Goal: Information Seeking & Learning: Understand process/instructions

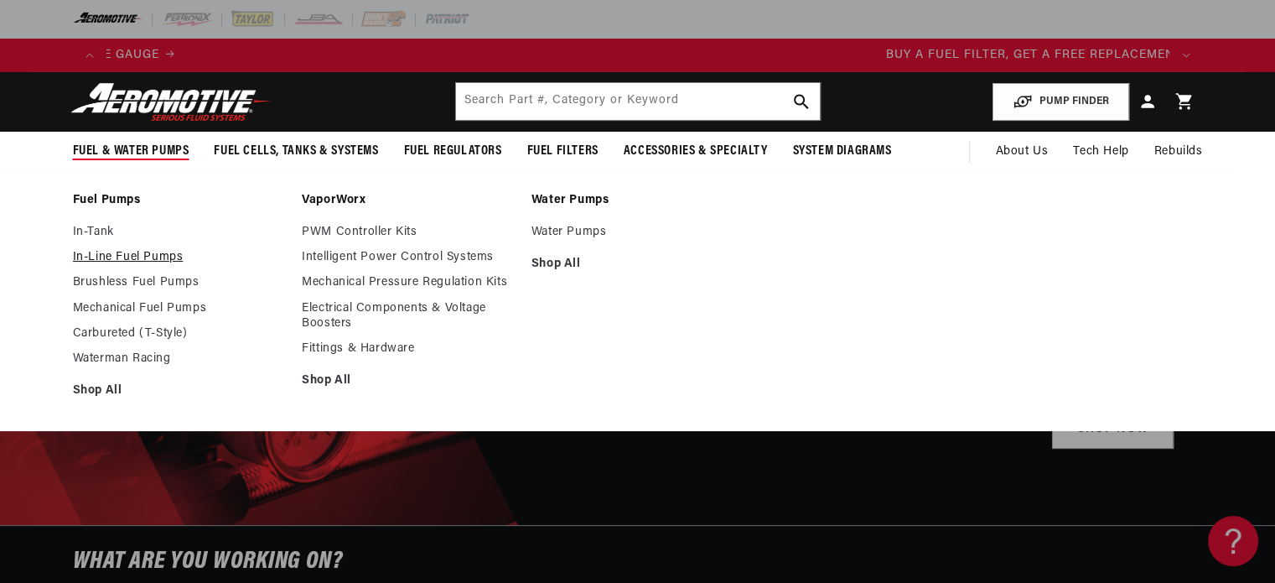
click at [118, 254] on link "In-Line Fuel Pumps" at bounding box center [179, 257] width 213 height 15
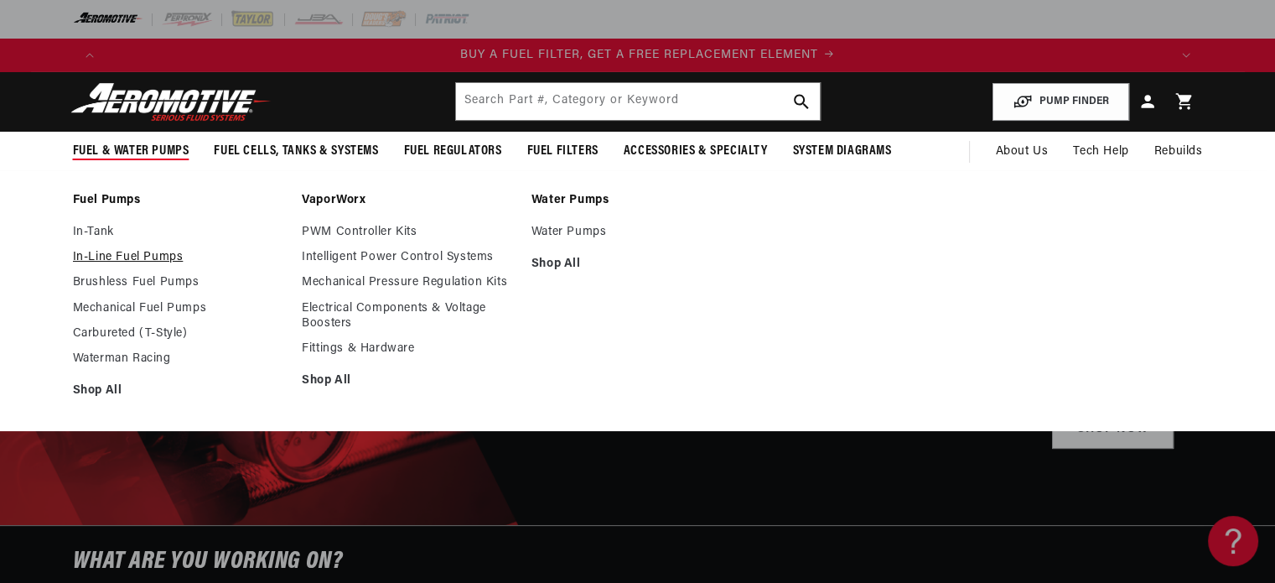
scroll to position [0, 1063]
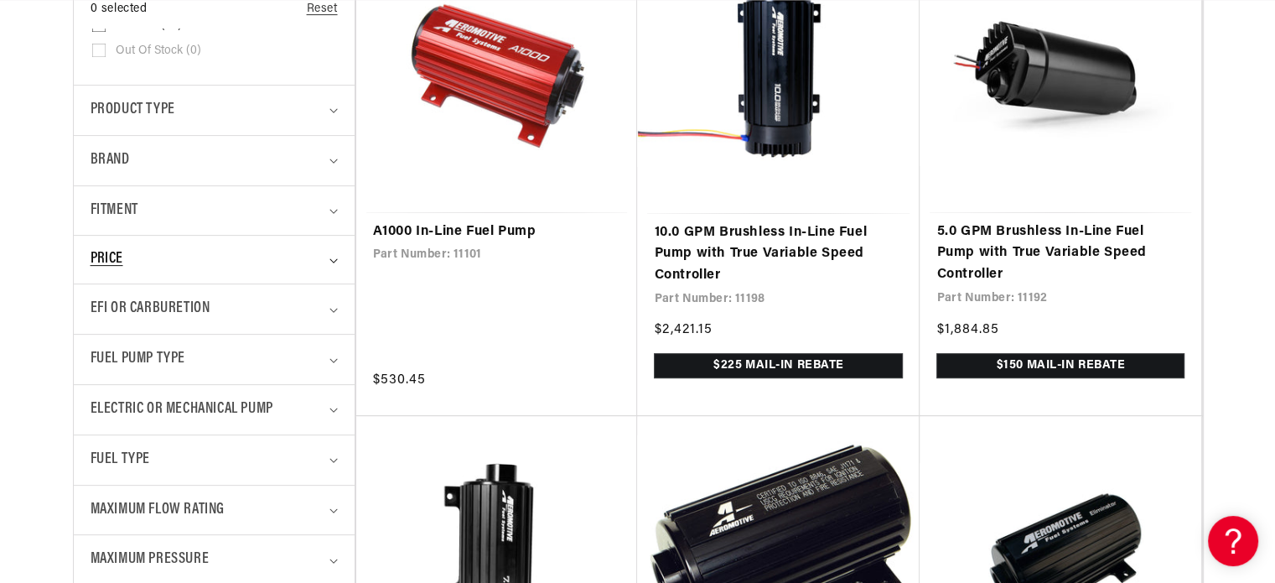
scroll to position [503, 0]
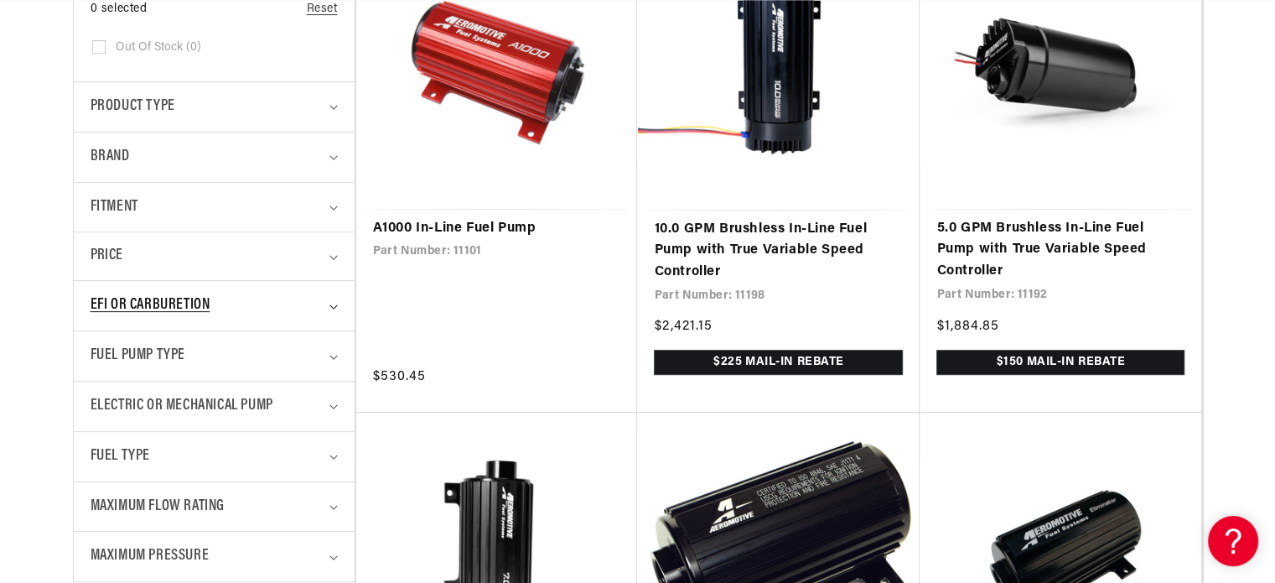
click at [311, 309] on div "EFI or Carburetion" at bounding box center [207, 305] width 233 height 24
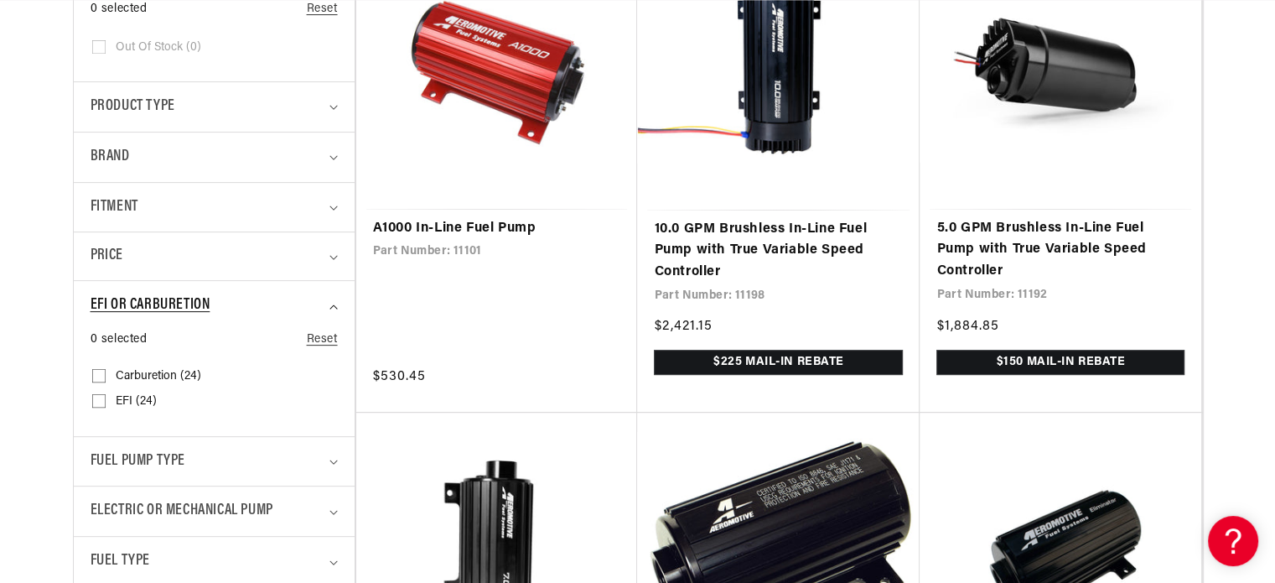
scroll to position [0, 1063]
click at [101, 377] on input "Carburetion (24) Carburetion (24 products)" at bounding box center [98, 378] width 13 height 13
checkbox input "true"
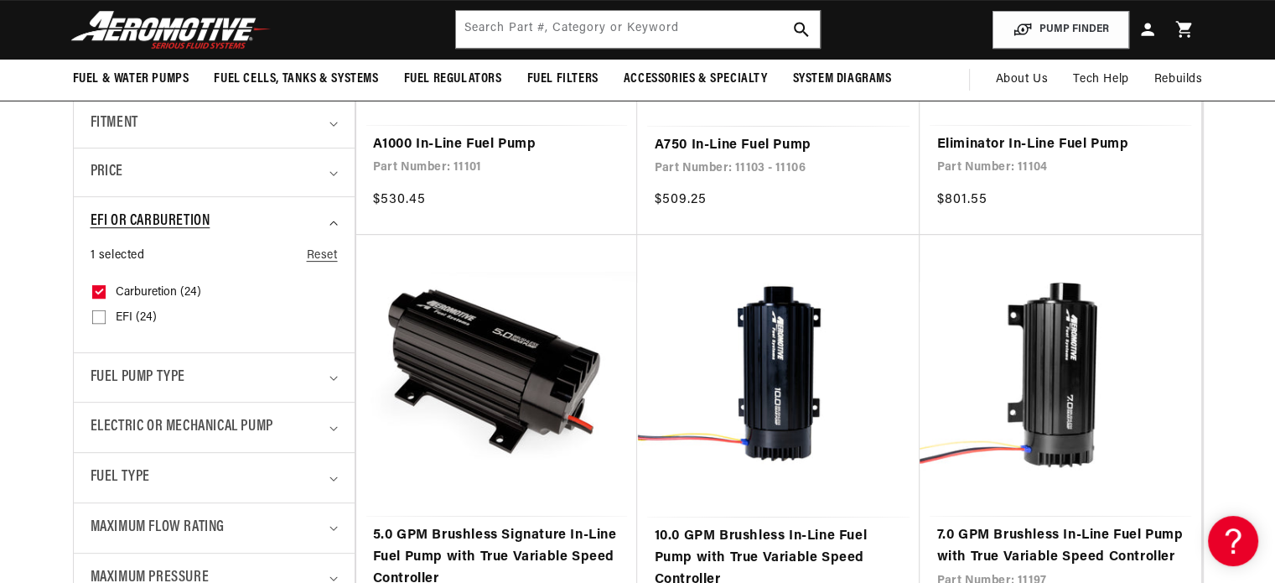
scroll to position [0, 3190]
click at [334, 224] on summary "EFI or Carburetion" at bounding box center [214, 221] width 247 height 49
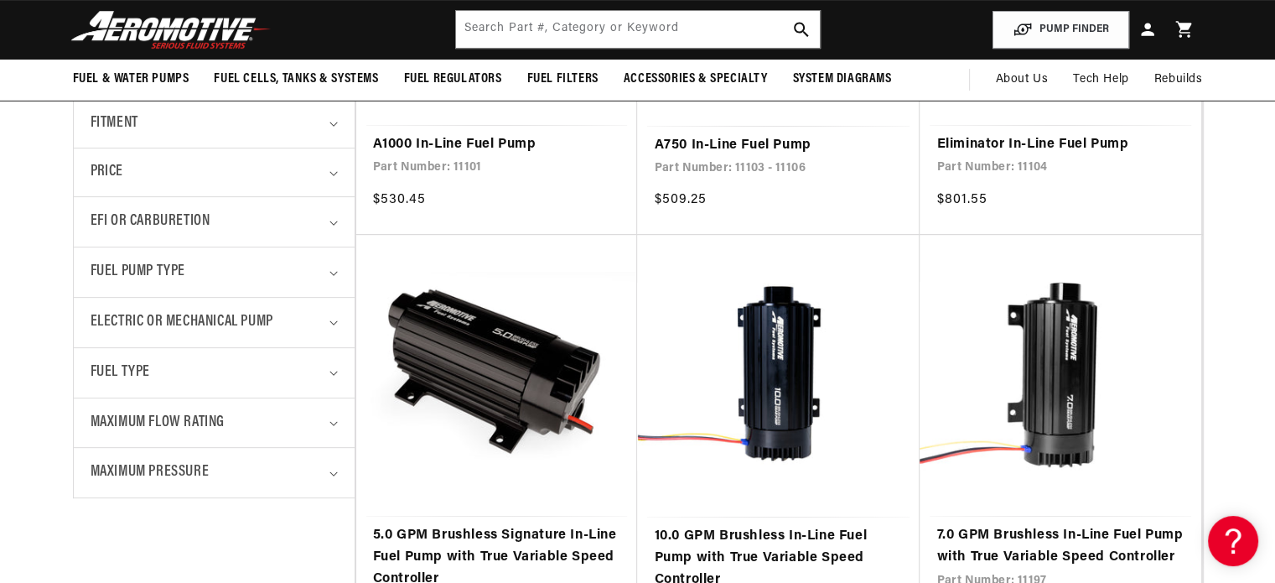
click at [339, 271] on details "Fuel Pump Type 0 selected Reset Fuel Pump Type Brushless (19) Brushless (19 pro…" at bounding box center [214, 272] width 281 height 50
click at [335, 271] on icon "Fuel Pump Type (0 selected)" at bounding box center [334, 273] width 8 height 5
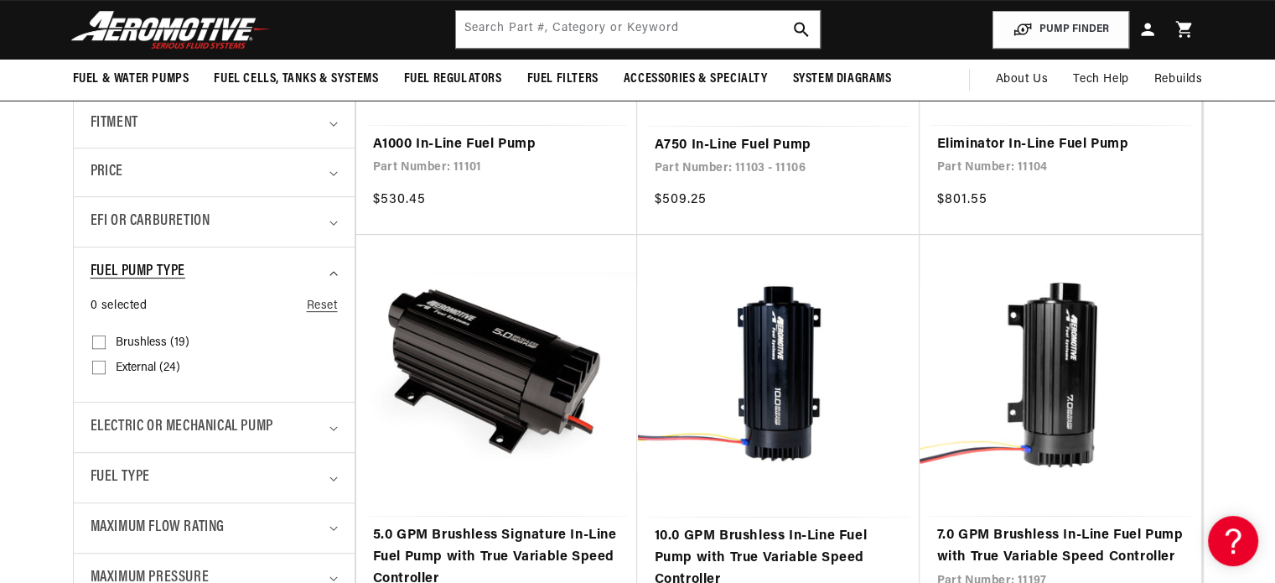
click at [335, 271] on icon "Fuel Pump Type (0 selected)" at bounding box center [334, 273] width 8 height 5
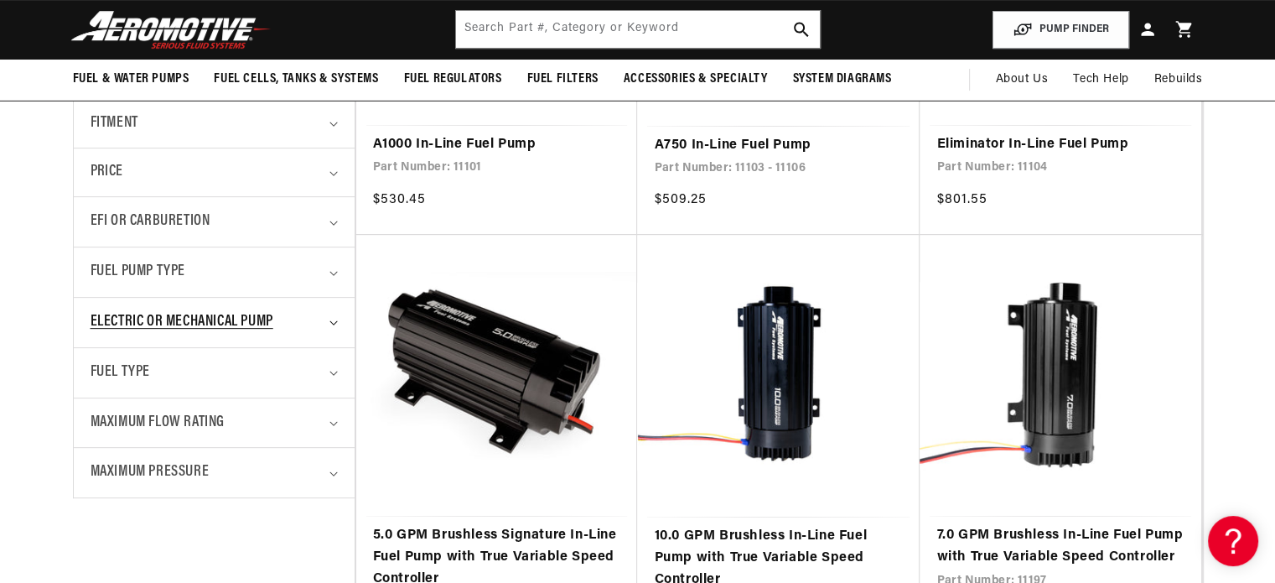
scroll to position [0, 236]
click at [333, 320] on icon "Electric or Mechanical Pump (0 selected)" at bounding box center [334, 322] width 8 height 5
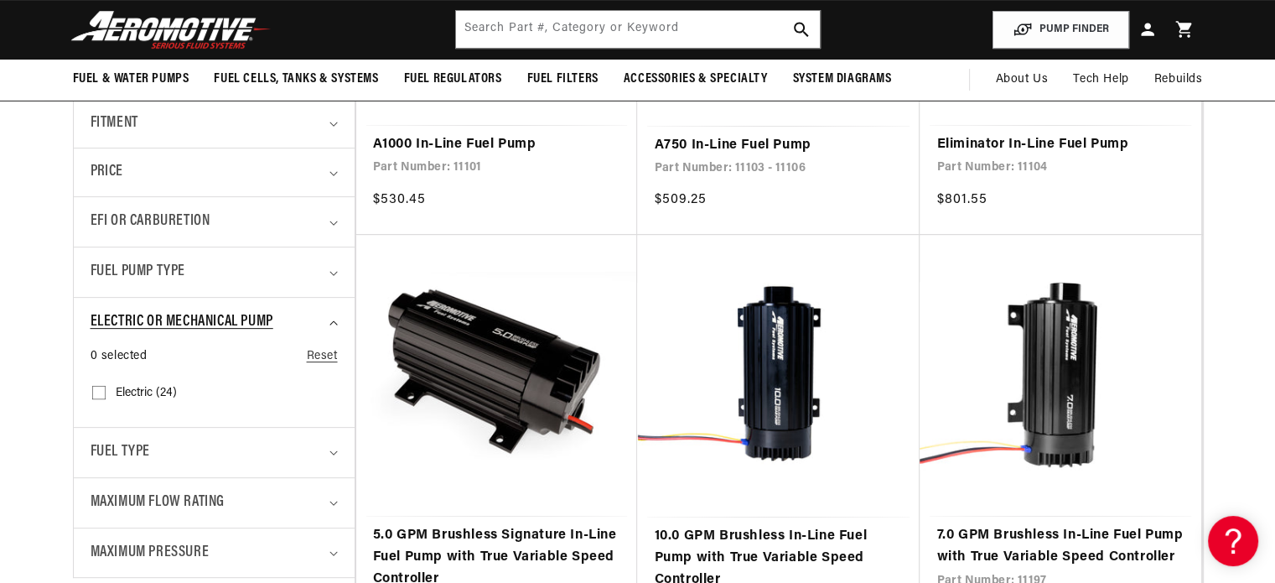
click at [333, 320] on icon "Electric or Mechanical Pump (0 selected)" at bounding box center [334, 322] width 8 height 5
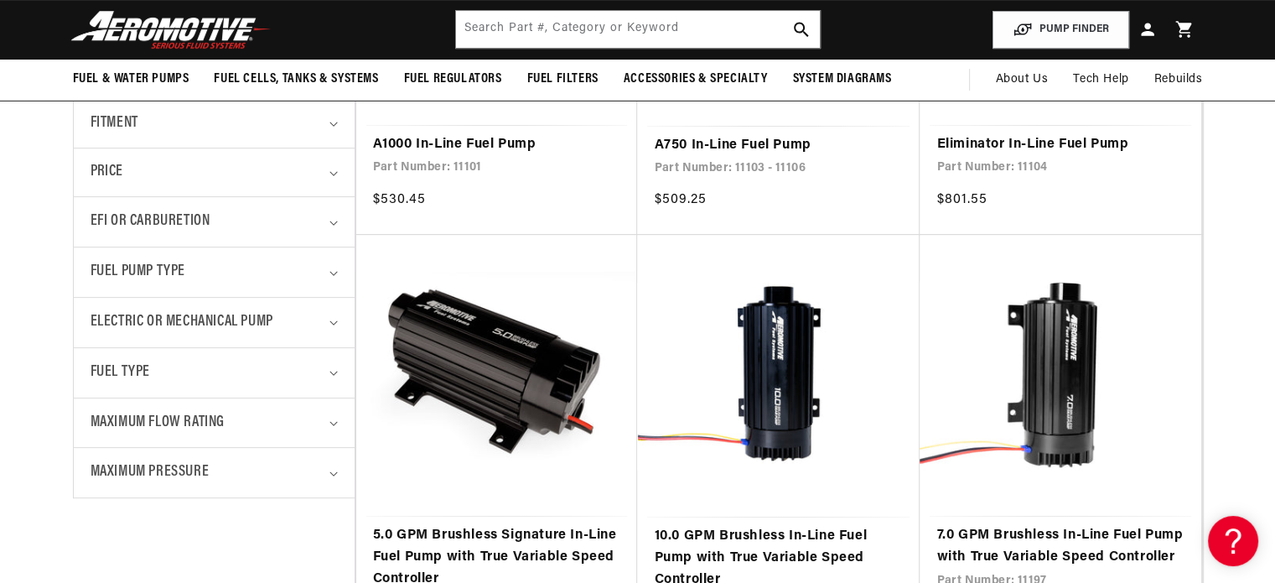
click at [339, 367] on details "Fuel Type 0 selected Reset Fuel Type E85 (22) E85 (22 products) Gas (22) E85 (2…" at bounding box center [214, 372] width 281 height 50
click at [335, 368] on summary "Fuel Type" at bounding box center [214, 372] width 247 height 49
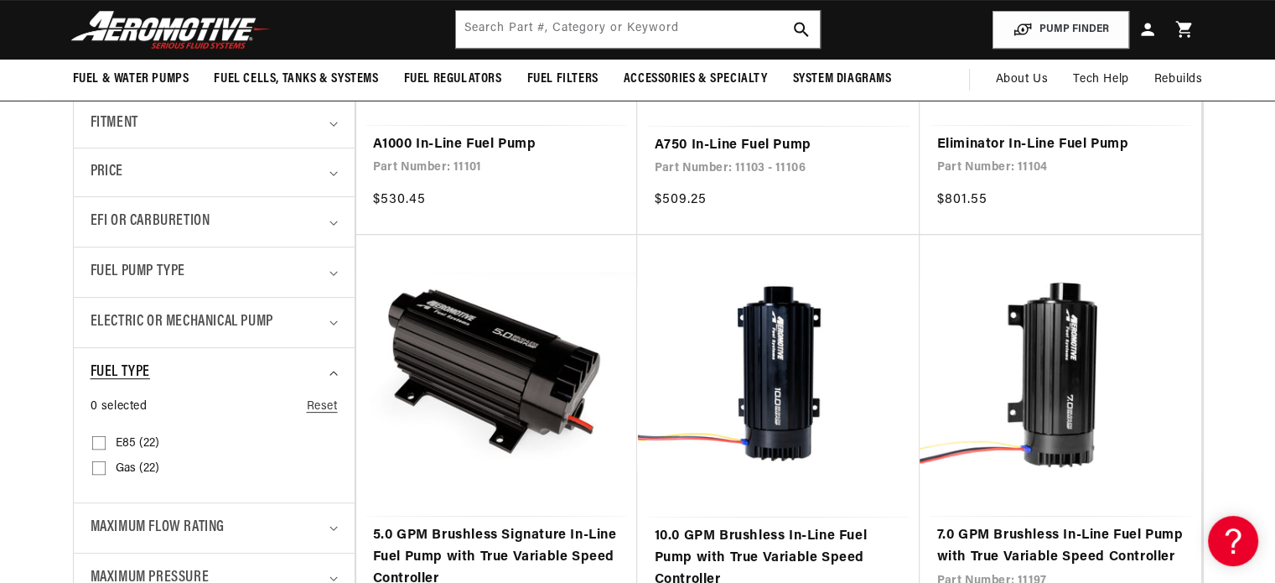
click at [335, 368] on summary "Fuel Type" at bounding box center [214, 372] width 247 height 49
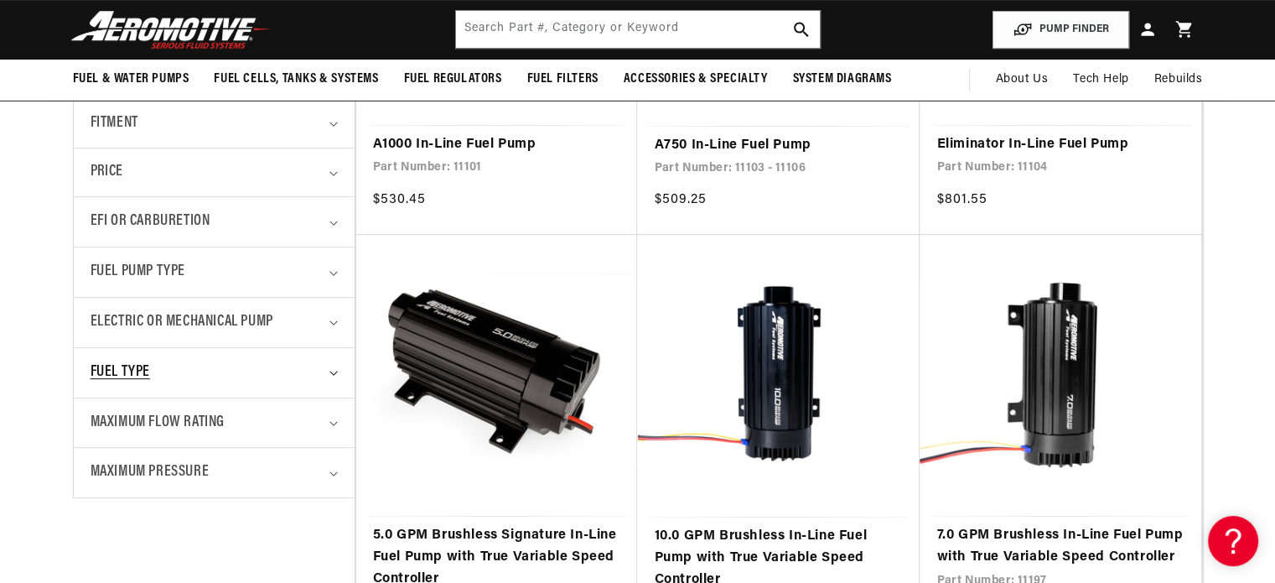
scroll to position [0, 1063]
click at [330, 423] on icon "Maximum Flow Rating (0 selected)" at bounding box center [334, 423] width 8 height 5
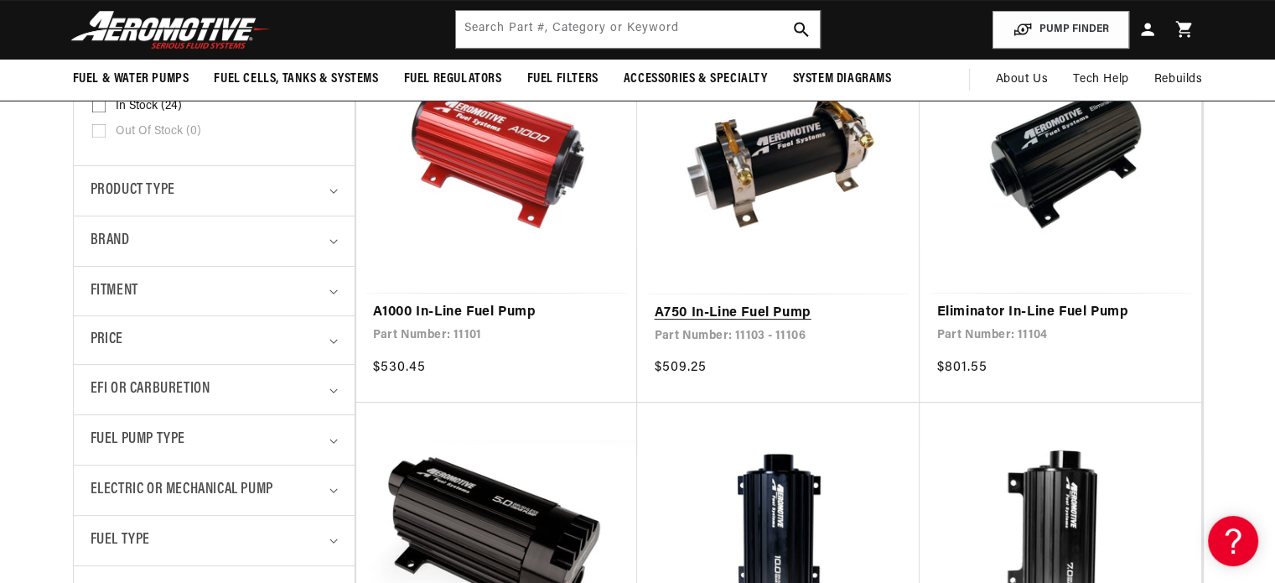
scroll to position [0, 1594]
click at [804, 303] on link "A750 In-Line Fuel Pump" at bounding box center [778, 314] width 249 height 22
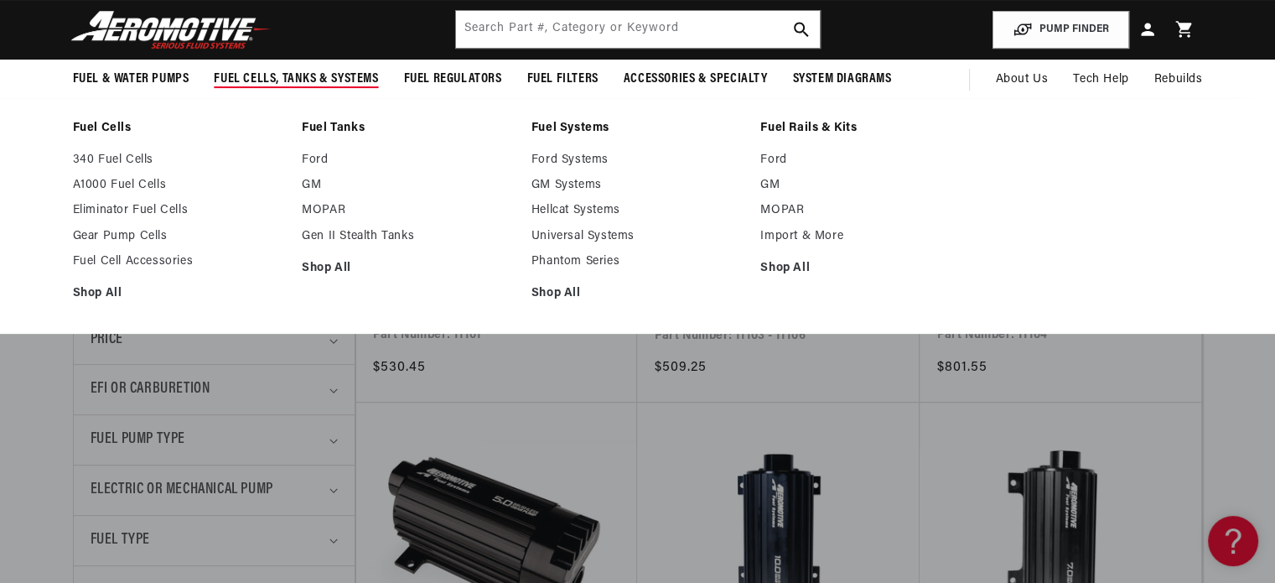
scroll to position [0, 1063]
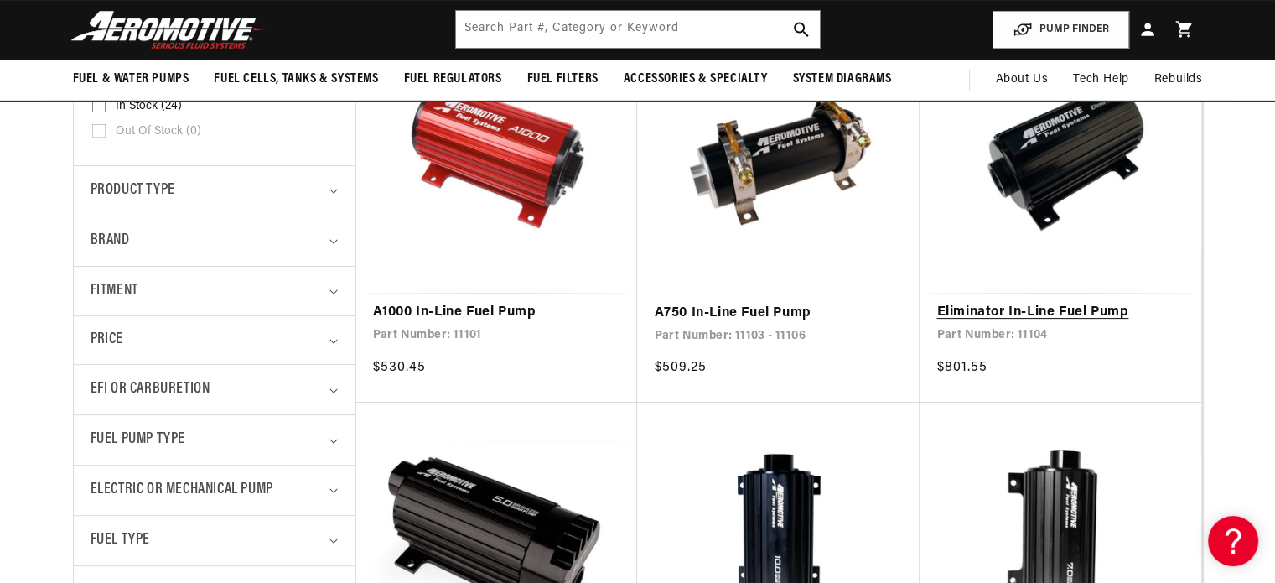
click at [1052, 302] on link "Eliminator In-Line Fuel Pump" at bounding box center [1061, 313] width 248 height 22
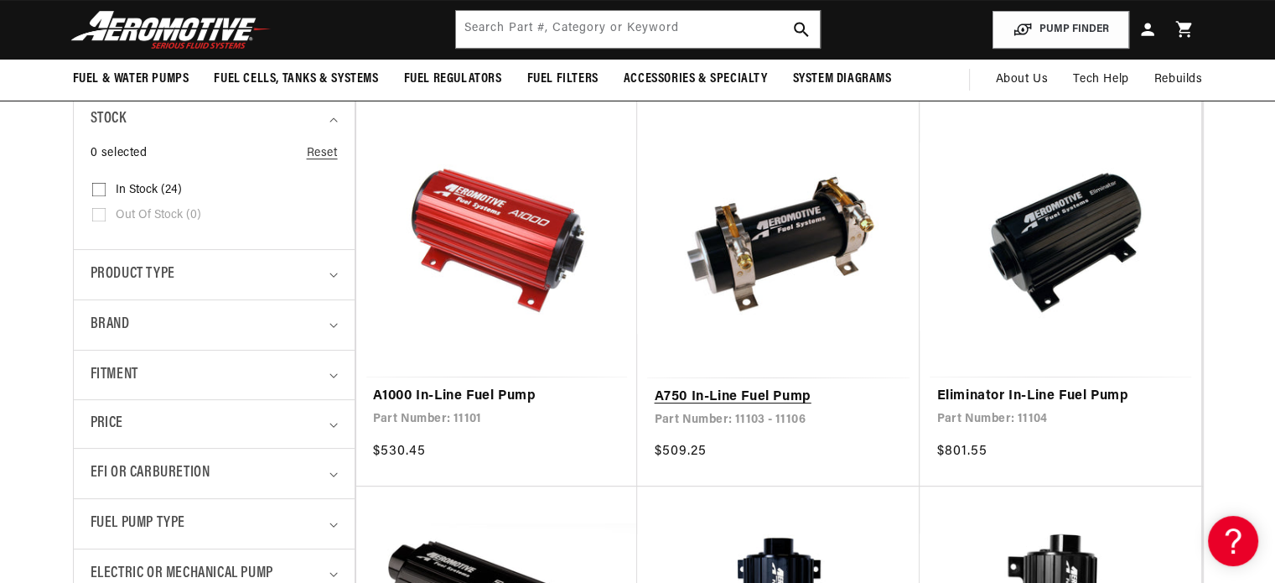
scroll to position [0, 3190]
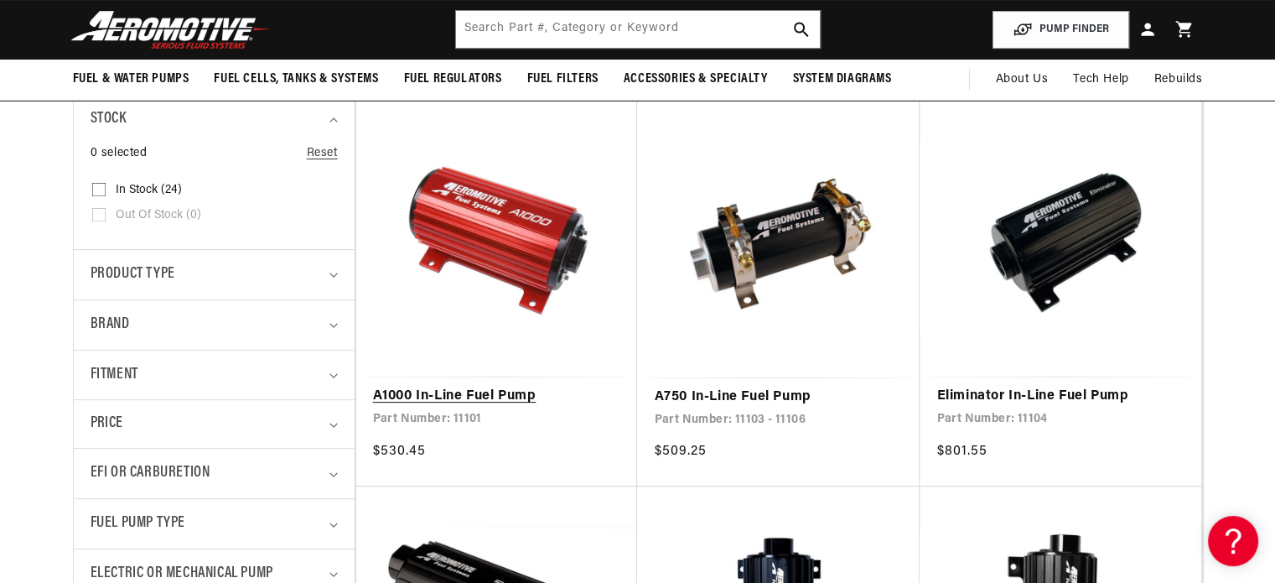
click at [484, 386] on link "A1000 In-Line Fuel Pump" at bounding box center [497, 397] width 248 height 22
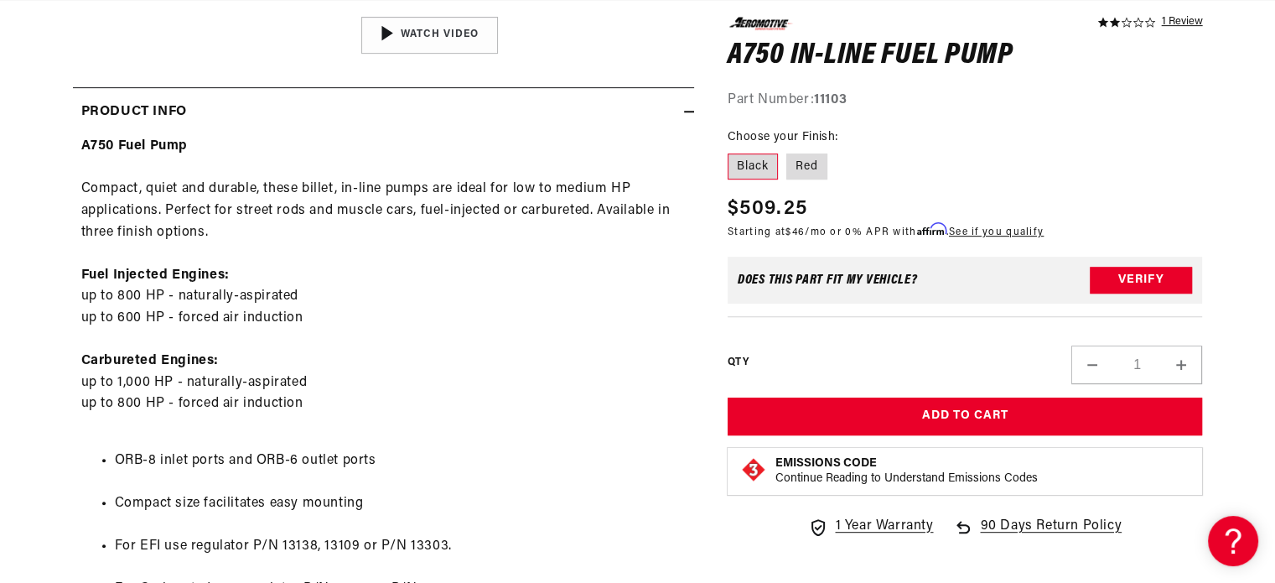
scroll to position [0, 1063]
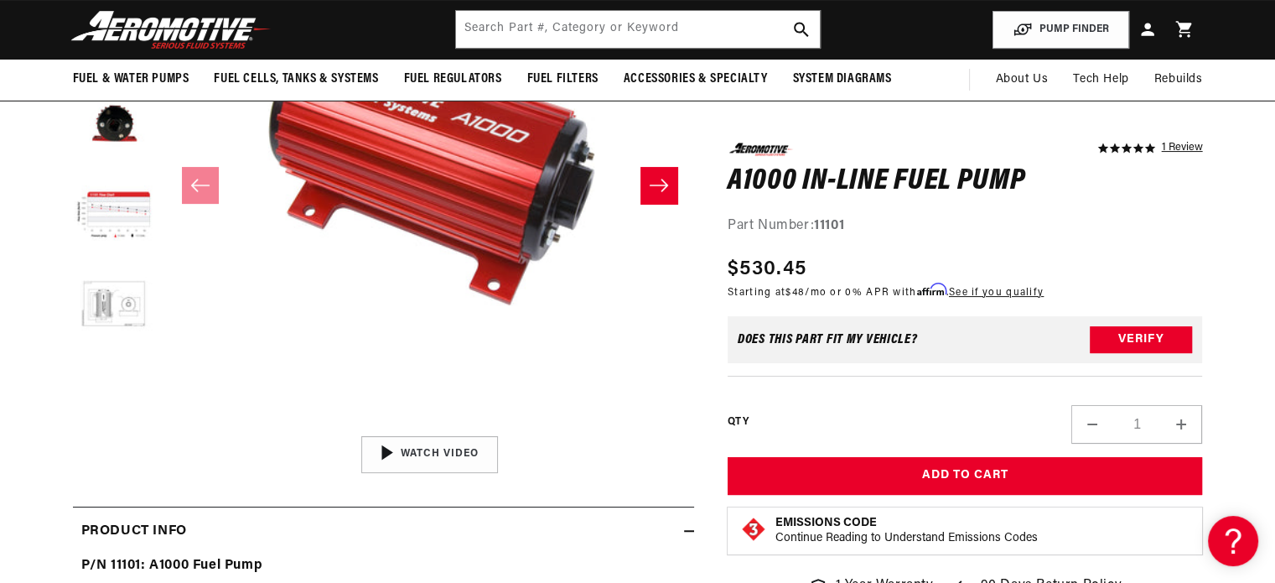
scroll to position [0, 3190]
click at [124, 288] on button "Load image 5 in gallery view" at bounding box center [115, 309] width 84 height 84
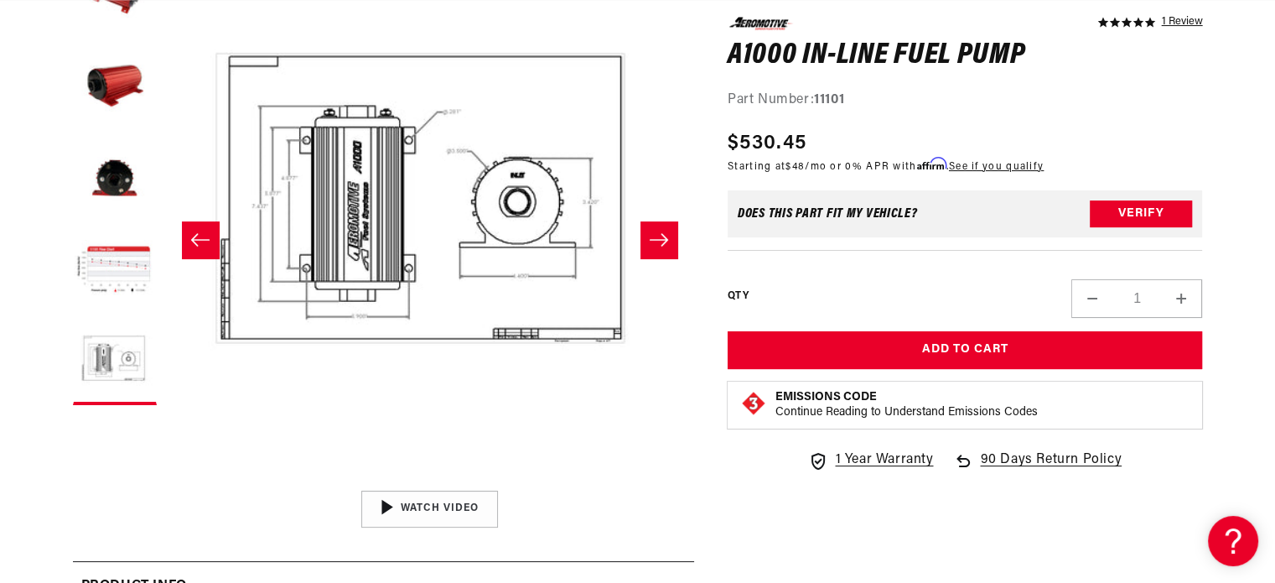
scroll to position [252, 0]
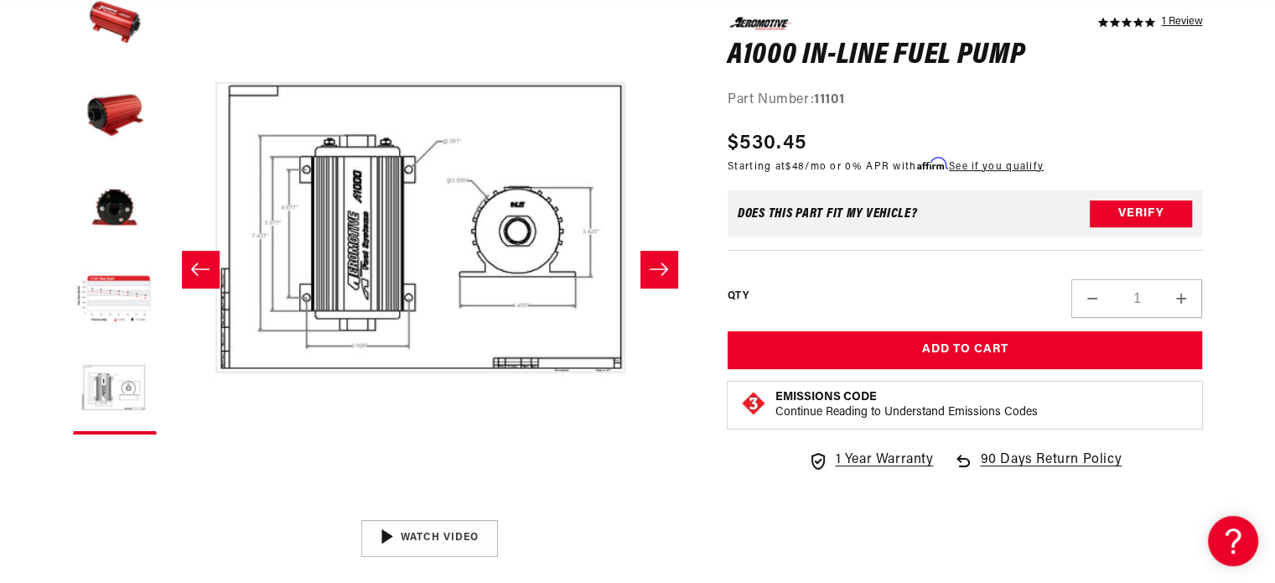
click at [195, 257] on button "Slide left" at bounding box center [200, 269] width 37 height 37
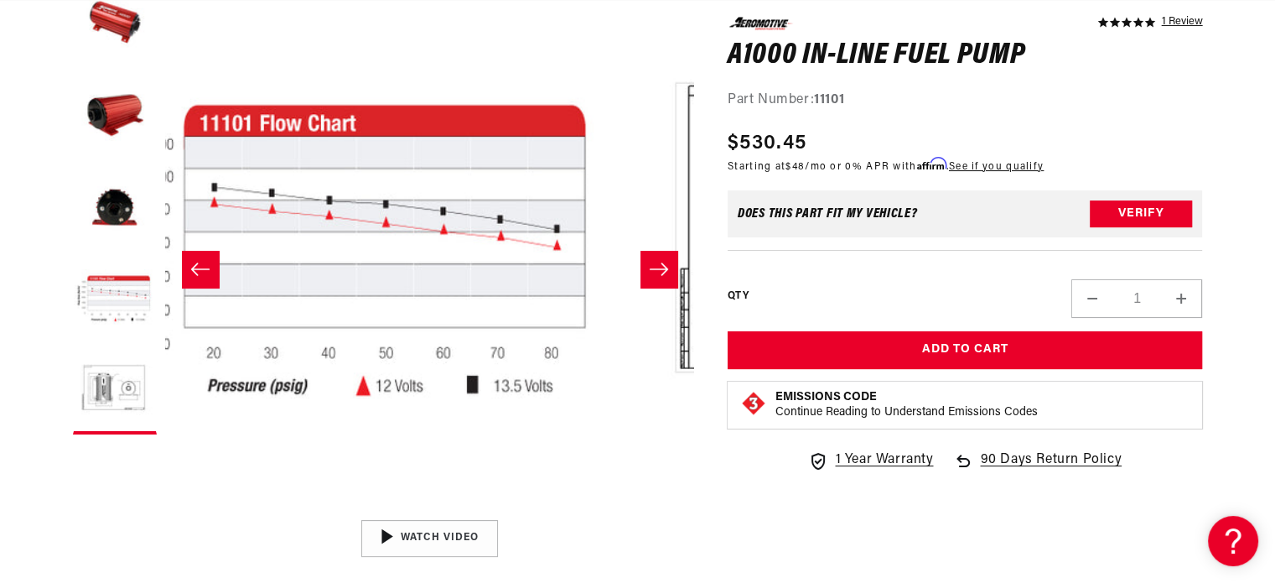
scroll to position [0, 1588]
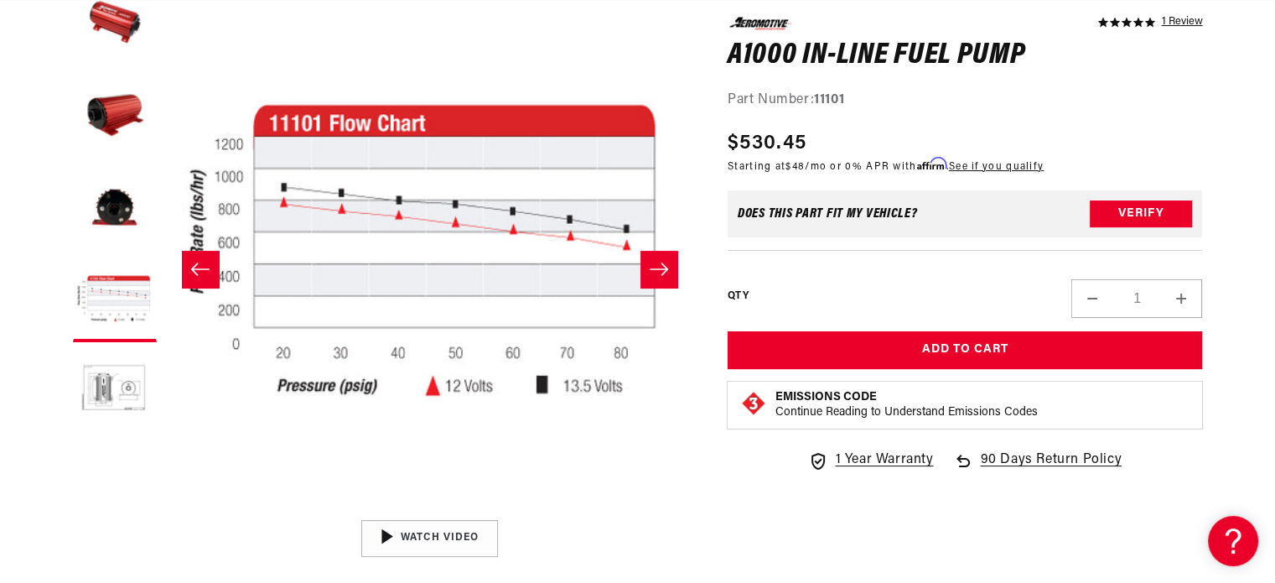
click at [195, 257] on button "Slide left" at bounding box center [200, 269] width 37 height 37
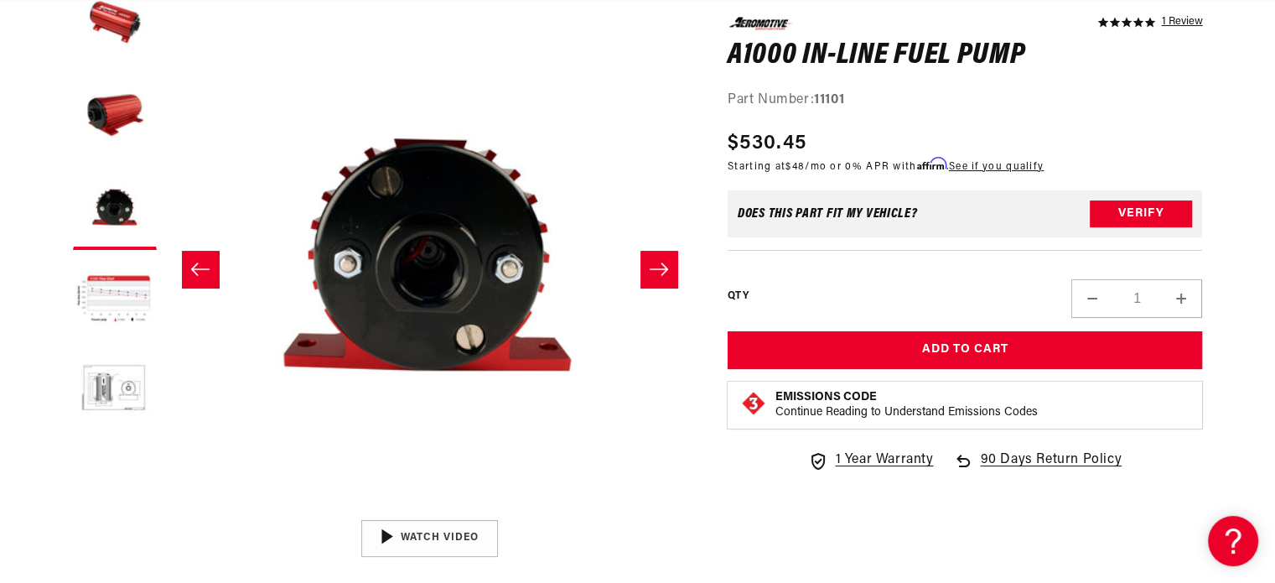
click at [195, 257] on button "Slide left" at bounding box center [200, 269] width 37 height 37
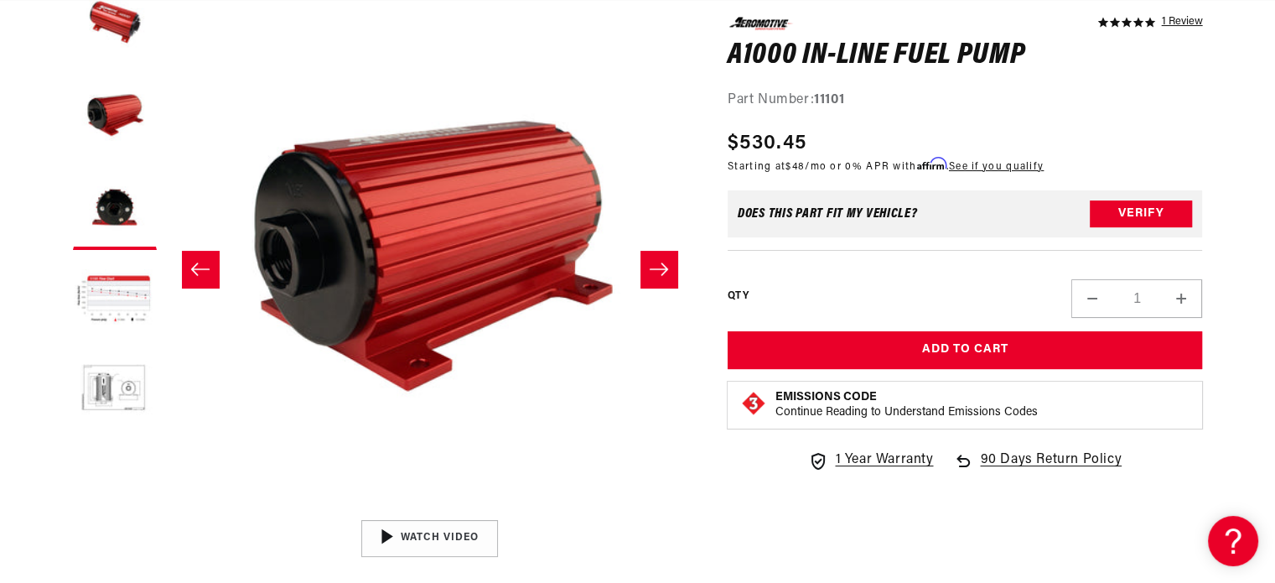
click at [195, 257] on button "Slide left" at bounding box center [200, 269] width 37 height 37
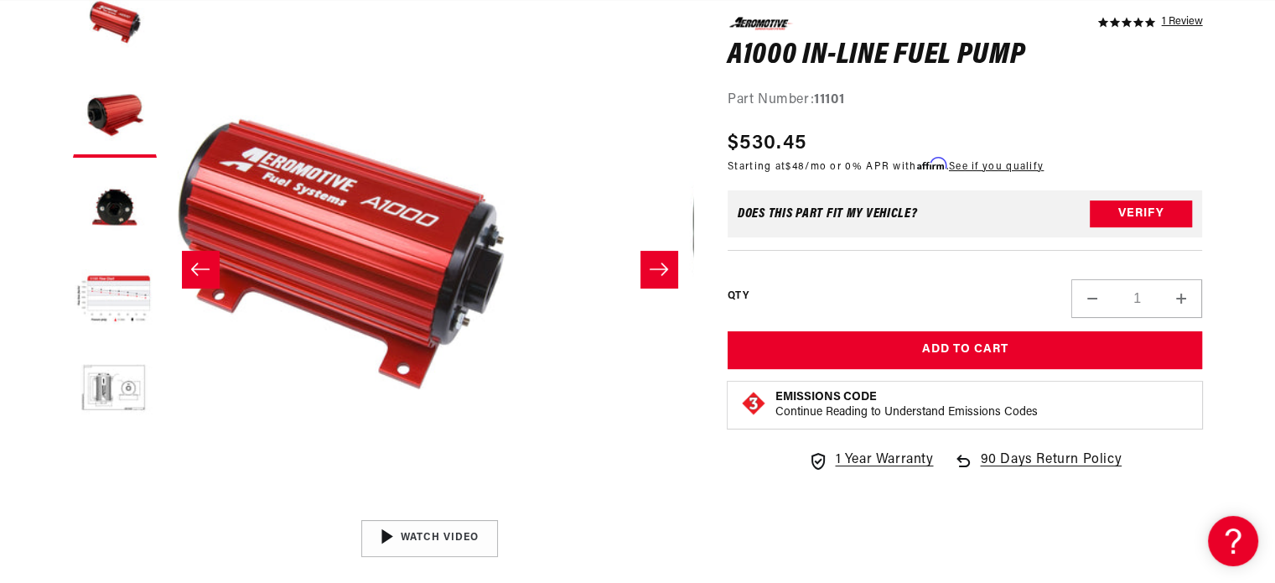
scroll to position [0, 1]
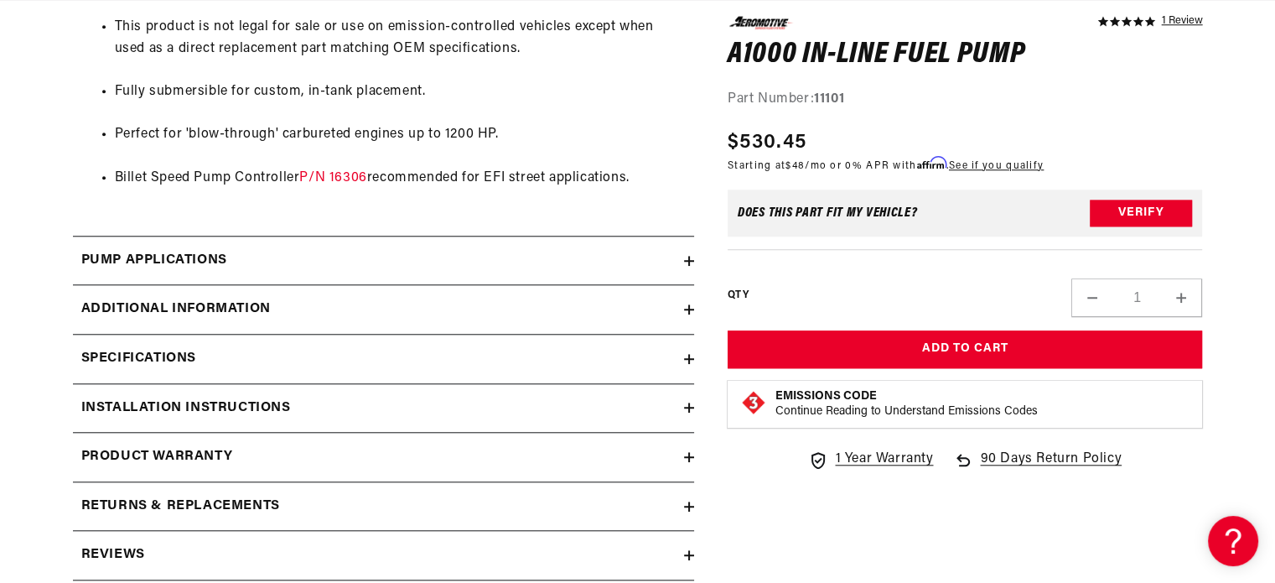
click at [393, 415] on div "Installation Instructions" at bounding box center [378, 408] width 611 height 22
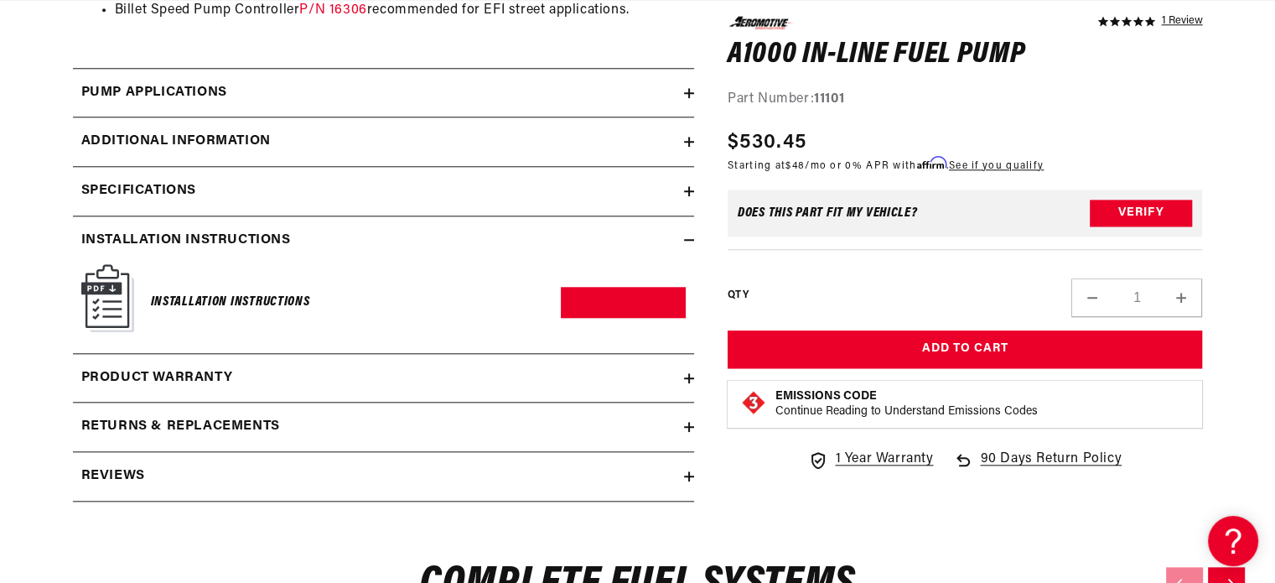
click at [195, 298] on h6 "Installation Instructions" at bounding box center [230, 302] width 159 height 23
click at [599, 304] on link "Download PDF" at bounding box center [623, 302] width 125 height 31
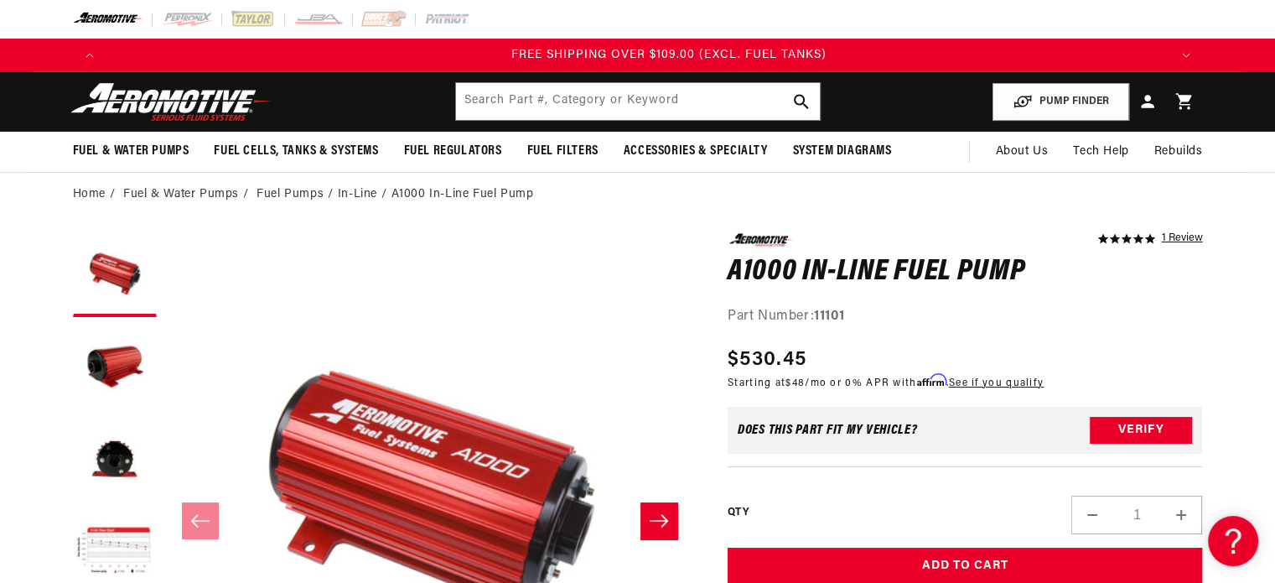
scroll to position [0, 3190]
click at [596, 111] on input "text" at bounding box center [638, 101] width 364 height 37
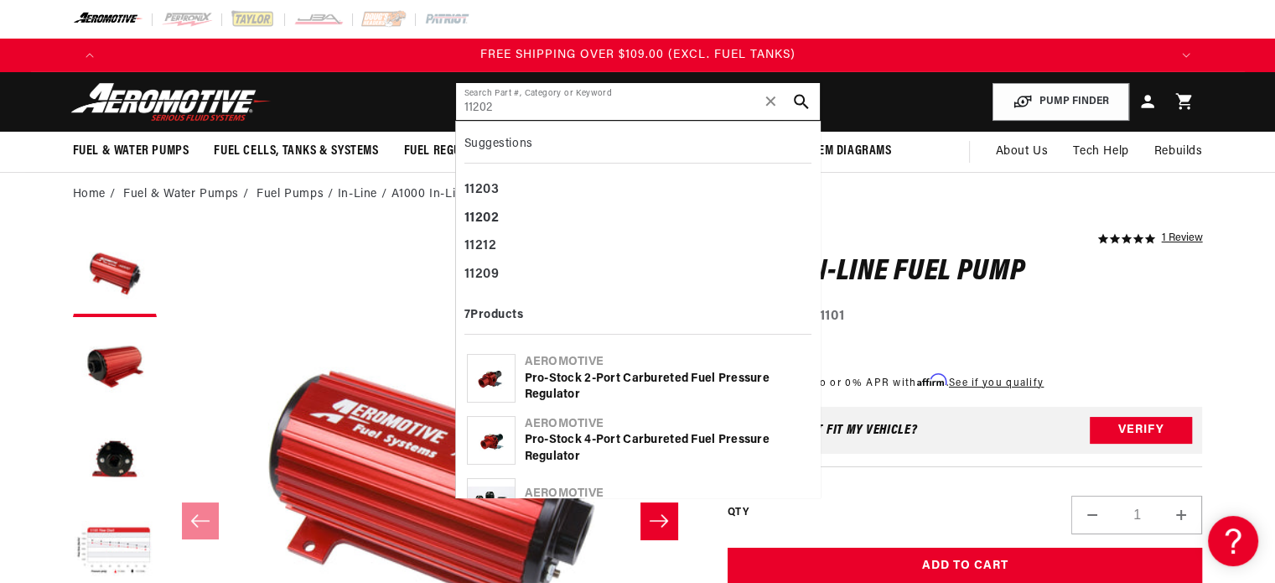
type input "11202"
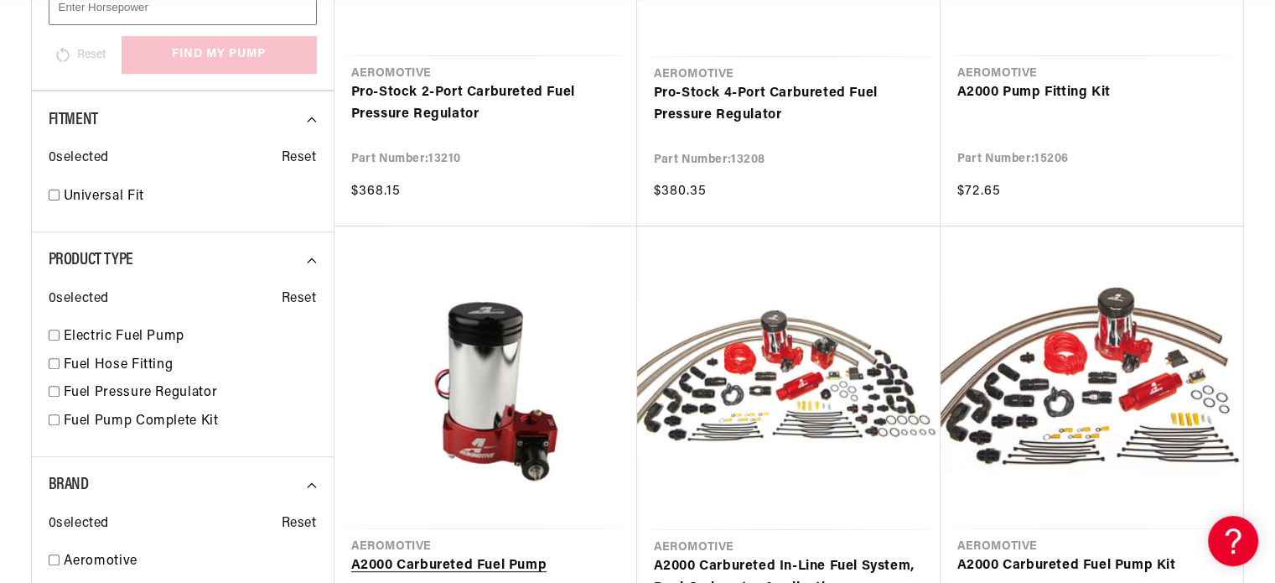
scroll to position [671, 0]
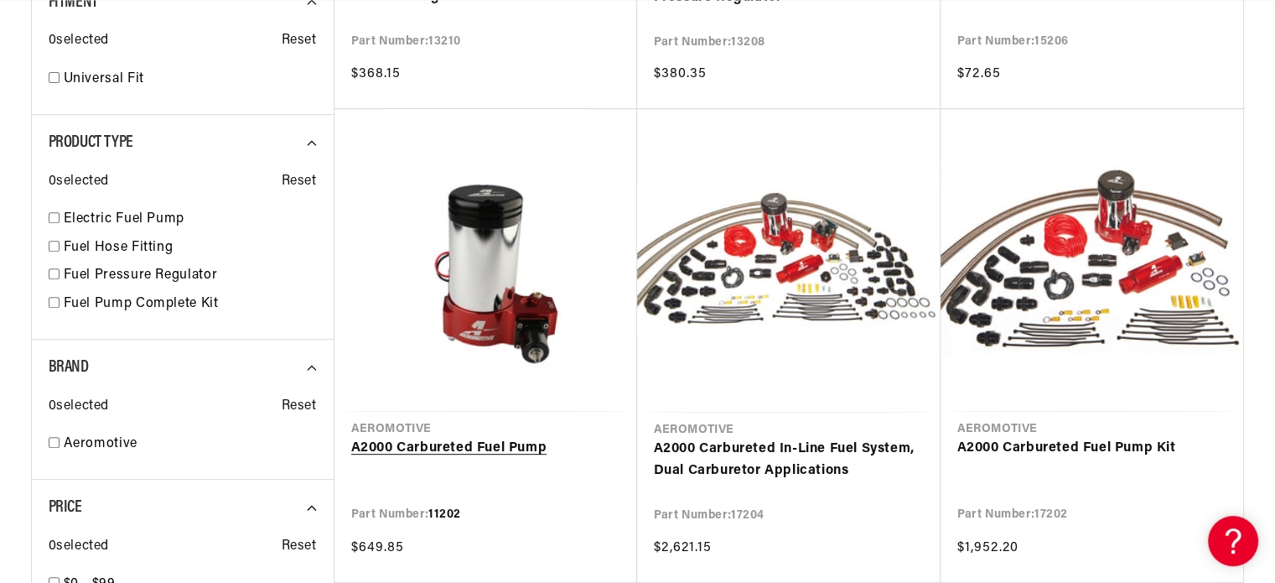
click at [501, 438] on link "A2000 Carbureted Fuel Pump" at bounding box center [485, 449] width 269 height 22
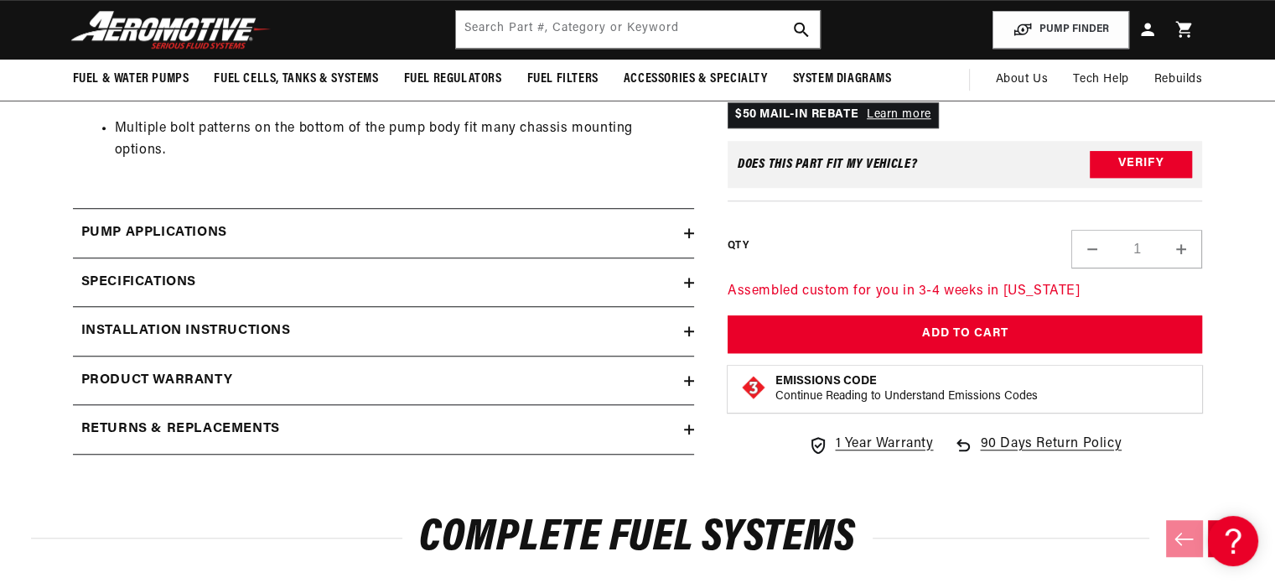
click at [442, 222] on div "Pump Applications" at bounding box center [378, 233] width 611 height 22
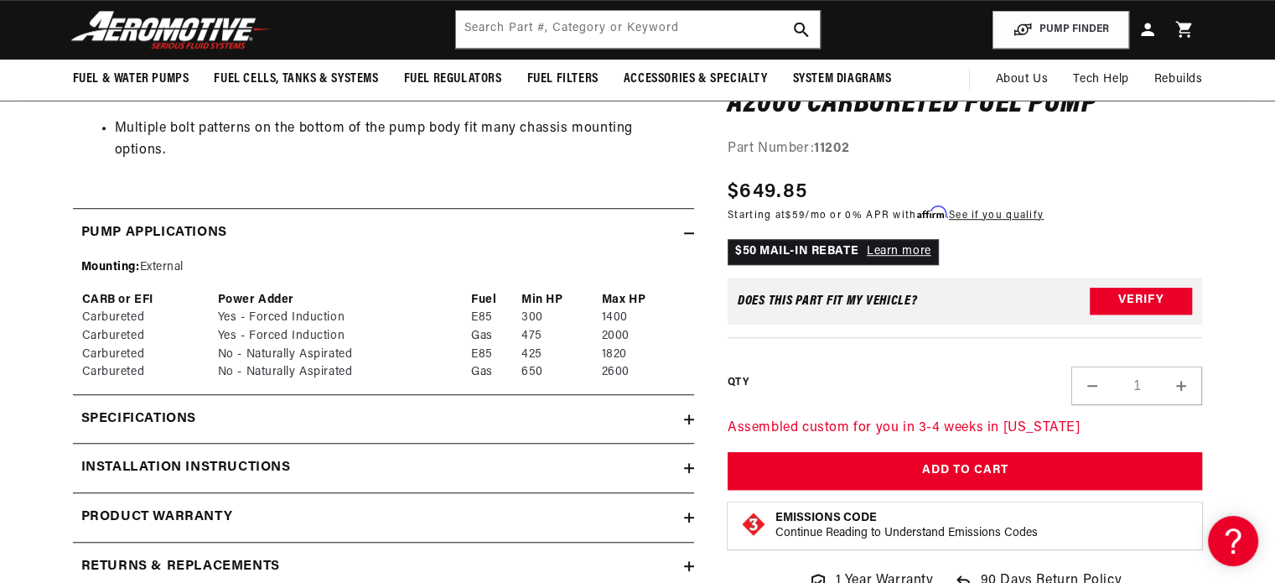
click at [363, 408] on div "Specifications" at bounding box center [378, 419] width 611 height 22
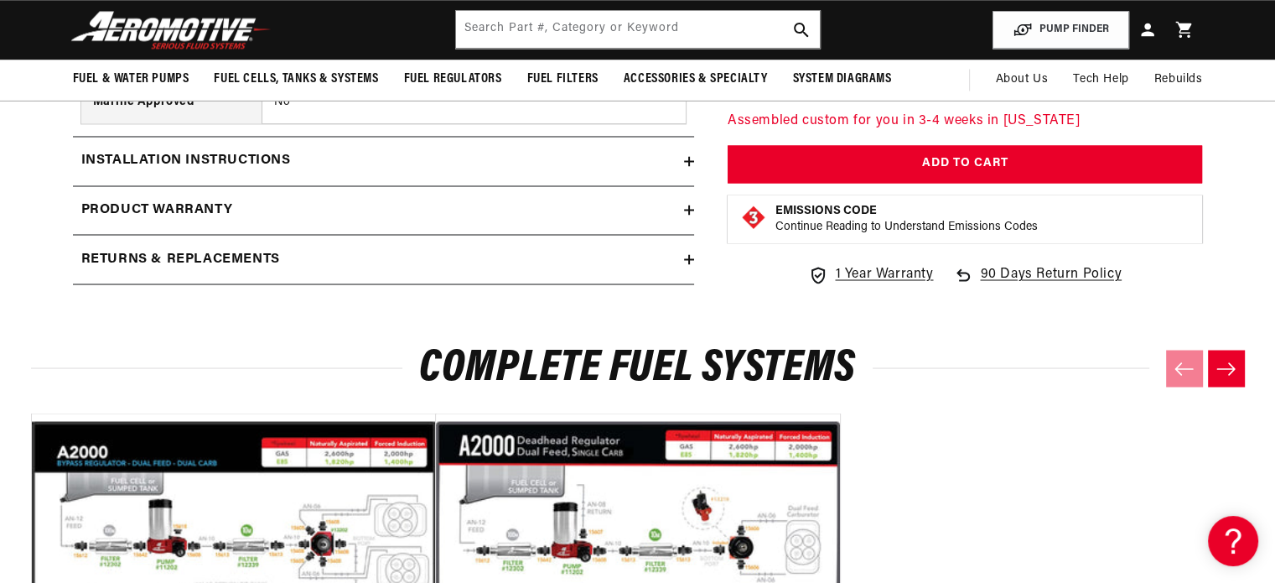
scroll to position [2935, 0]
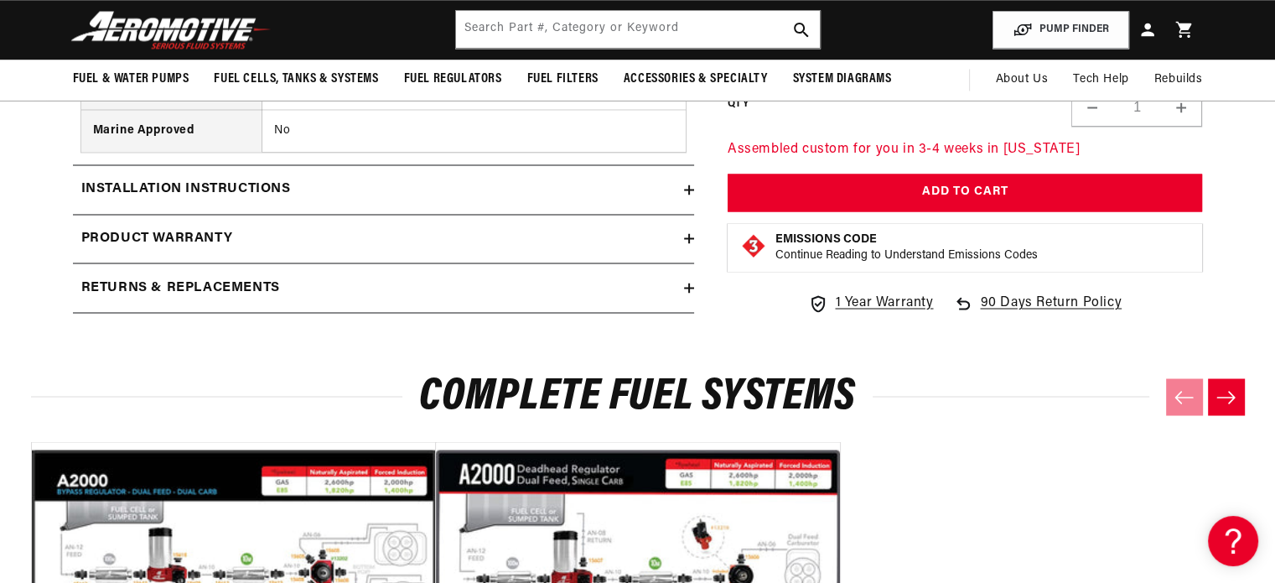
click at [457, 179] on div "Installation Instructions" at bounding box center [378, 190] width 611 height 22
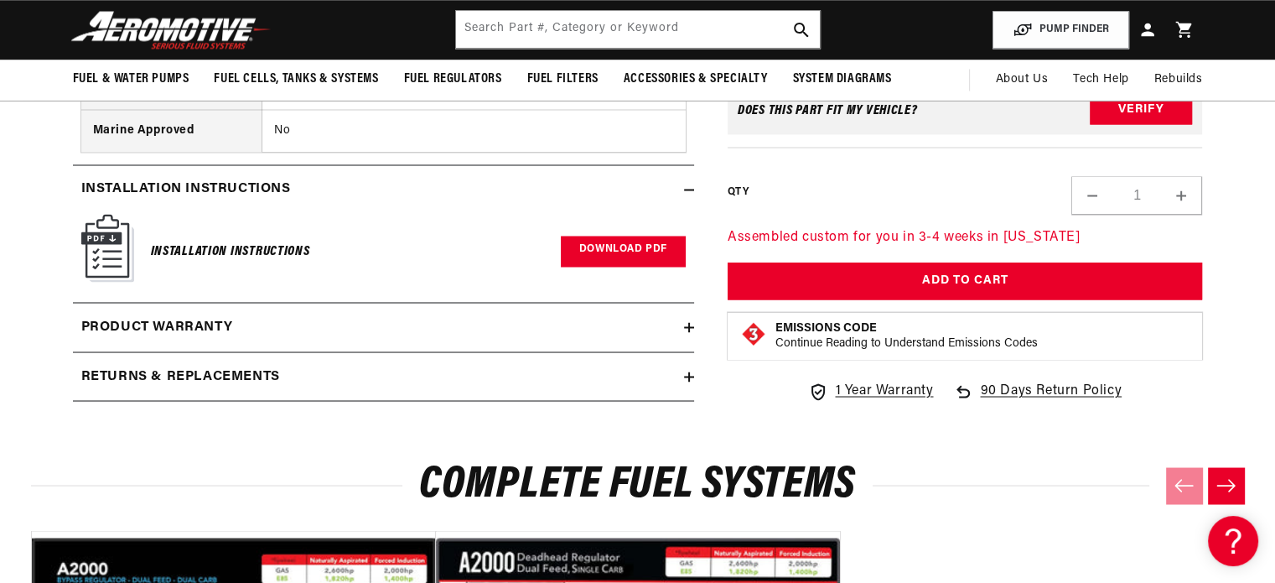
click at [589, 236] on link "Download PDF" at bounding box center [623, 251] width 125 height 31
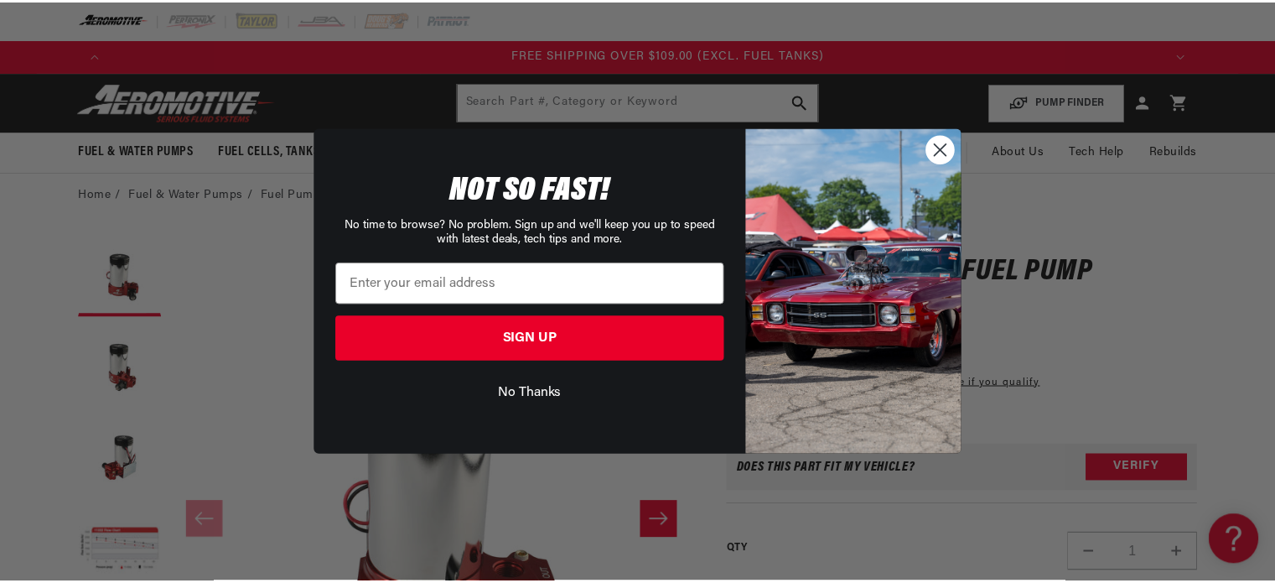
scroll to position [0, 3190]
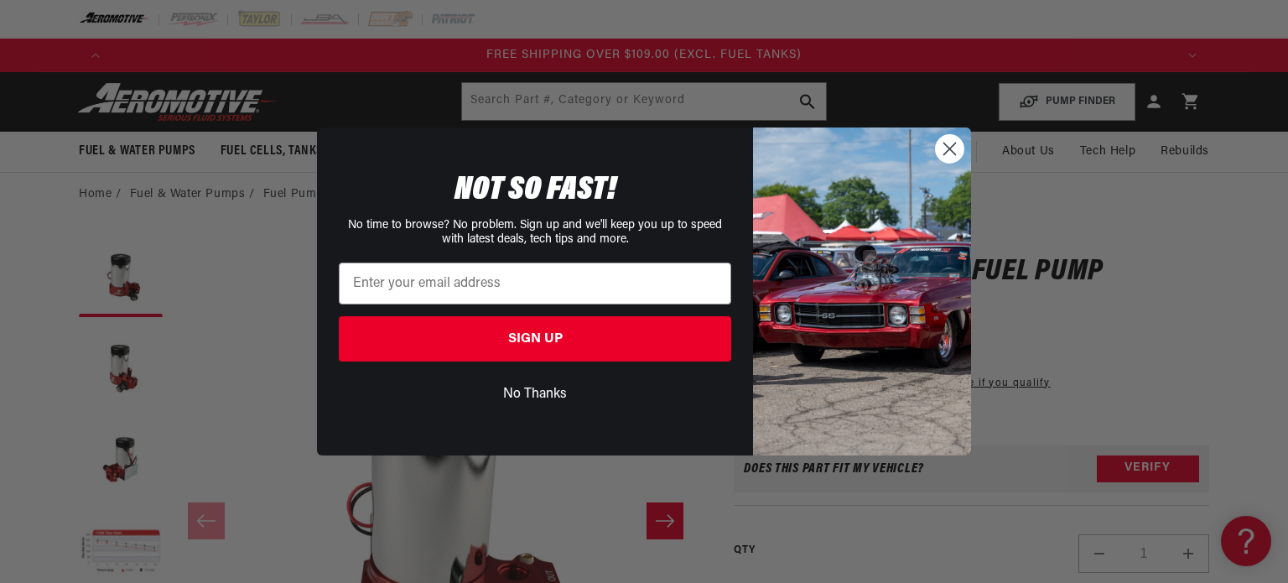
click at [948, 156] on circle "Close dialog" at bounding box center [950, 149] width 28 height 28
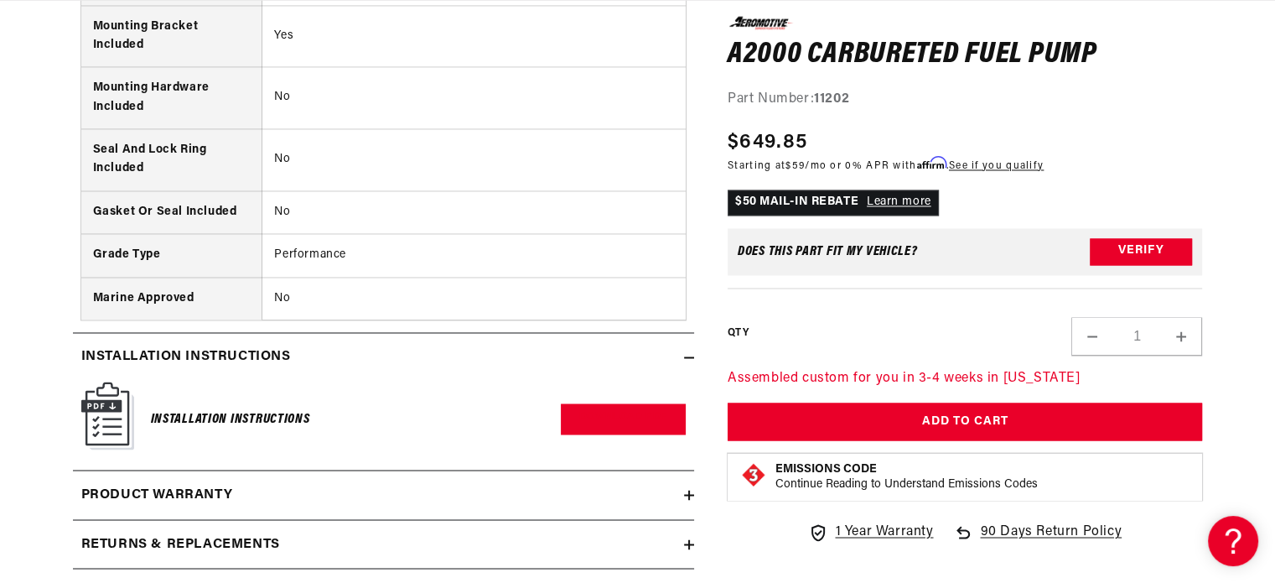
scroll to position [2851, 0]
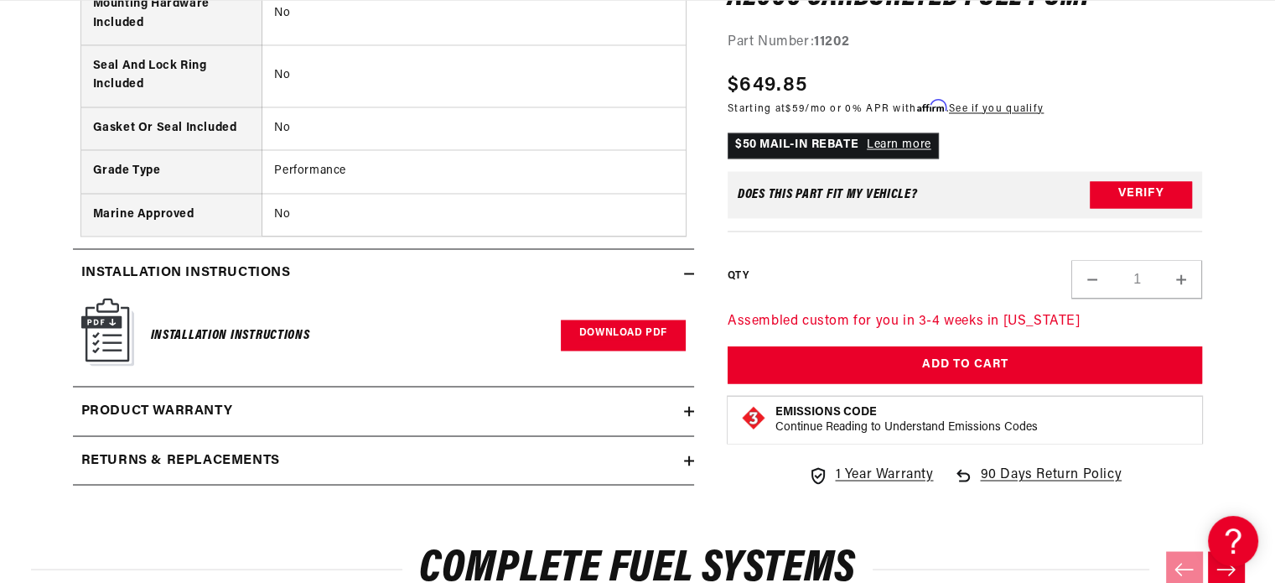
click at [605, 319] on link "Download PDF" at bounding box center [623, 334] width 125 height 31
